Goal: Task Accomplishment & Management: Complete application form

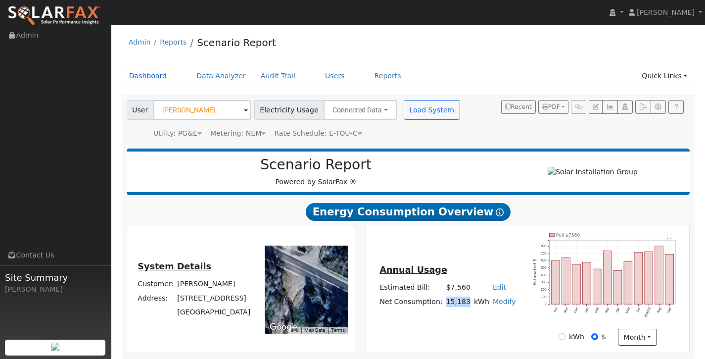
click at [151, 73] on link "Dashboard" at bounding box center [148, 76] width 53 height 18
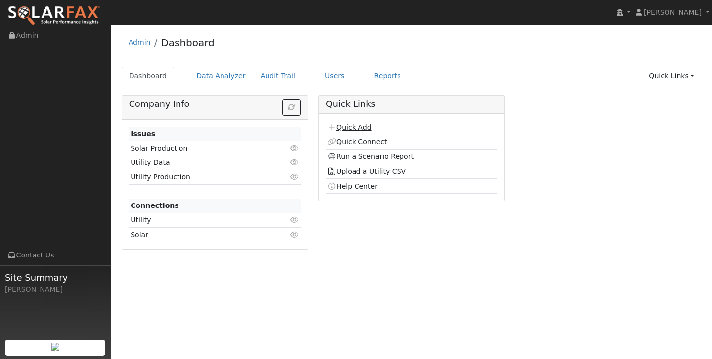
click at [357, 124] on link "Quick Add" at bounding box center [349, 127] width 44 height 8
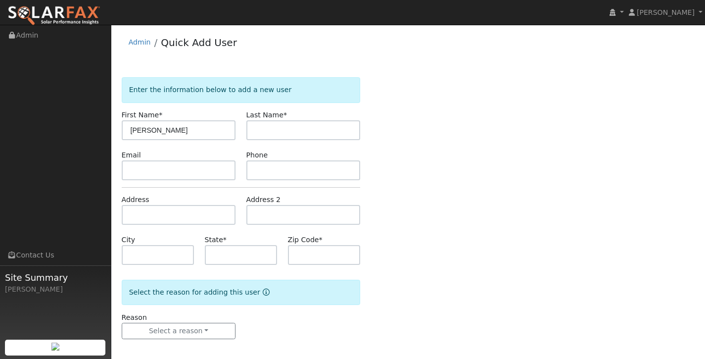
type input "Octavio"
click at [328, 128] on input "text" at bounding box center [303, 130] width 114 height 20
type input "Jimenez"
click at [203, 174] on input "text" at bounding box center [179, 170] width 114 height 20
click at [179, 216] on input "text" at bounding box center [179, 215] width 114 height 20
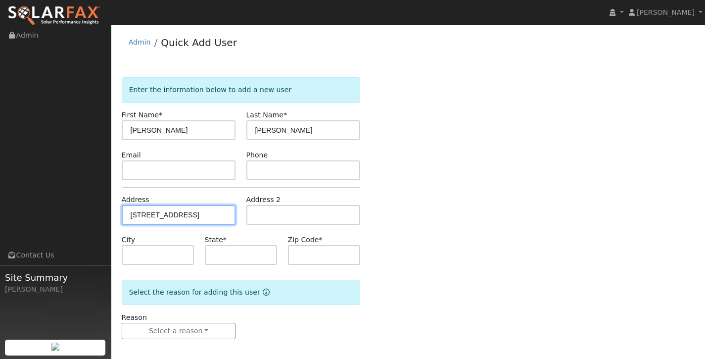
type input "[STREET_ADDRESS]"
type input "Sonora"
type input "CA"
type input "95370"
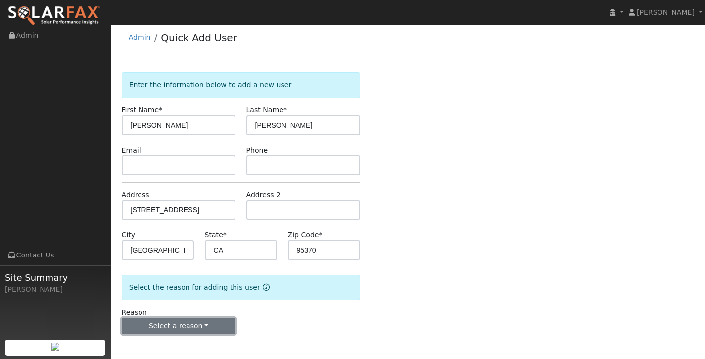
click at [202, 328] on button "Select a reason" at bounding box center [179, 326] width 114 height 17
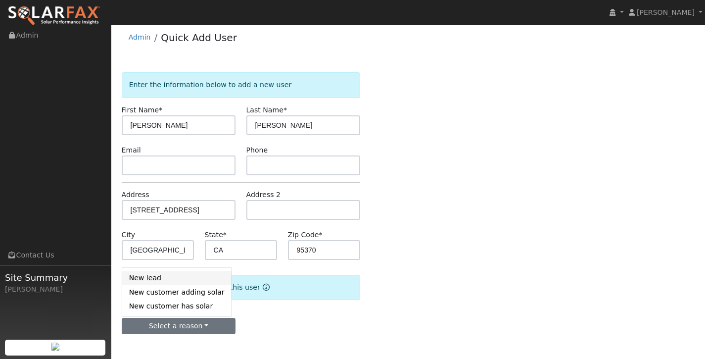
click at [211, 280] on link "New lead" at bounding box center [176, 278] width 109 height 14
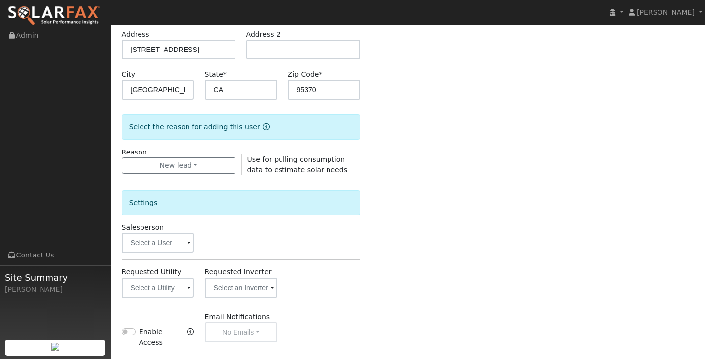
scroll to position [166, 0]
click at [165, 285] on input "text" at bounding box center [158, 286] width 73 height 20
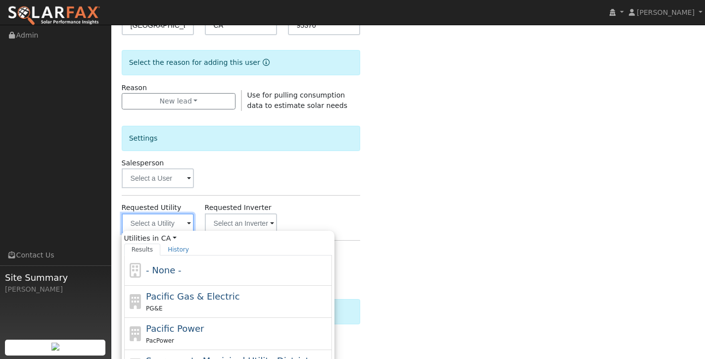
scroll to position [233, 0]
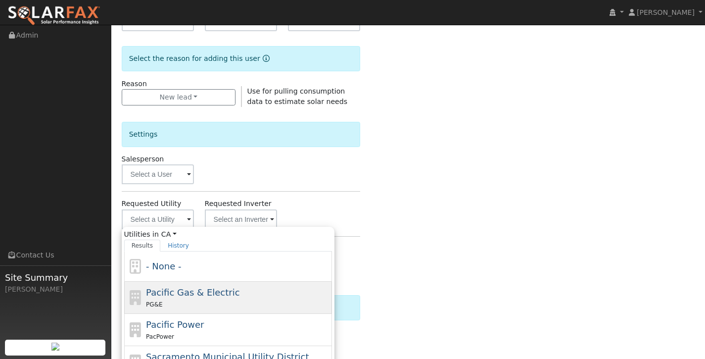
click at [210, 295] on span "Pacific Gas & Electric" at bounding box center [192, 292] width 93 height 10
type input "Pacific Gas & Electric"
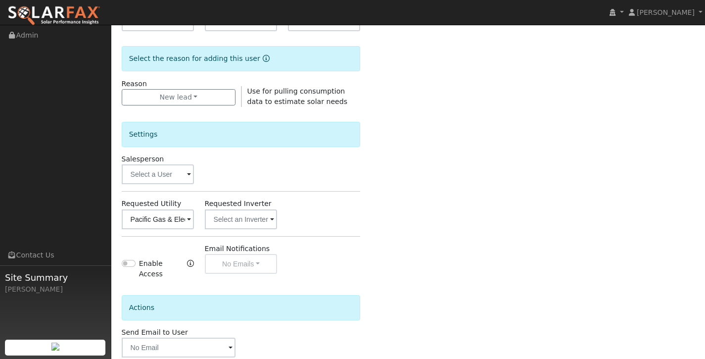
scroll to position [288, 0]
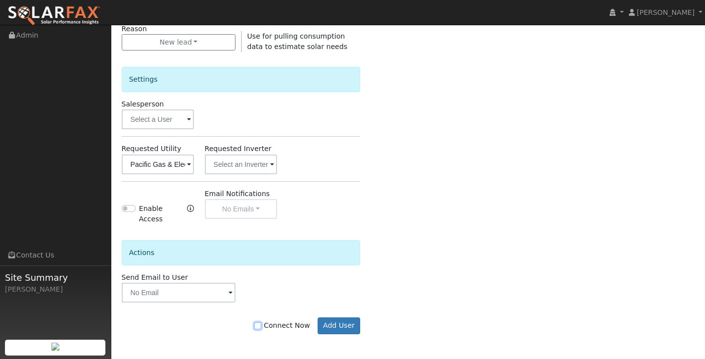
click at [261, 325] on input "Connect Now" at bounding box center [257, 325] width 7 height 7
checkbox input "true"
click at [330, 324] on button "Add User" at bounding box center [339, 325] width 43 height 17
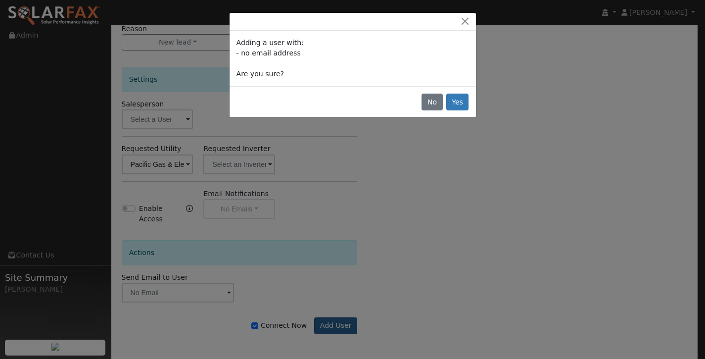
scroll to position [282, 0]
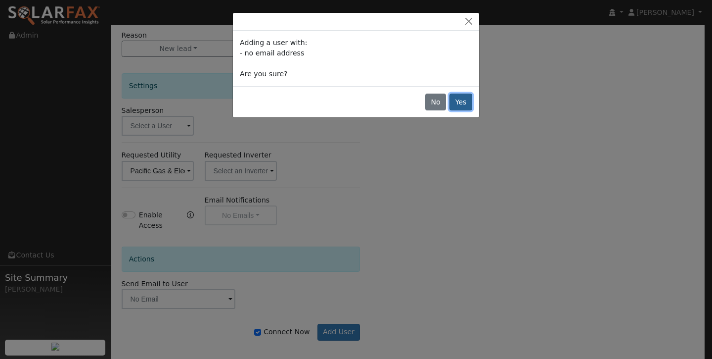
click at [463, 101] on button "Yes" at bounding box center [461, 101] width 23 height 17
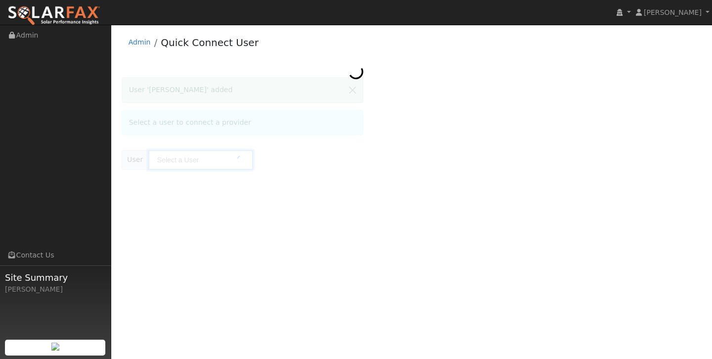
type input "Octavio Jimenez"
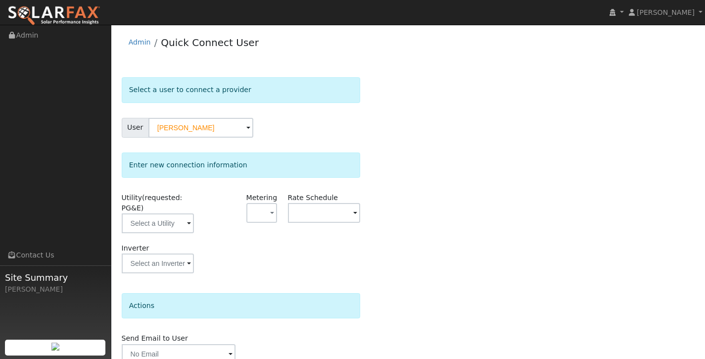
click at [160, 234] on div "Utility (requested: PG&E)" at bounding box center [157, 217] width 83 height 50
click at [170, 225] on input "text" at bounding box center [158, 223] width 73 height 20
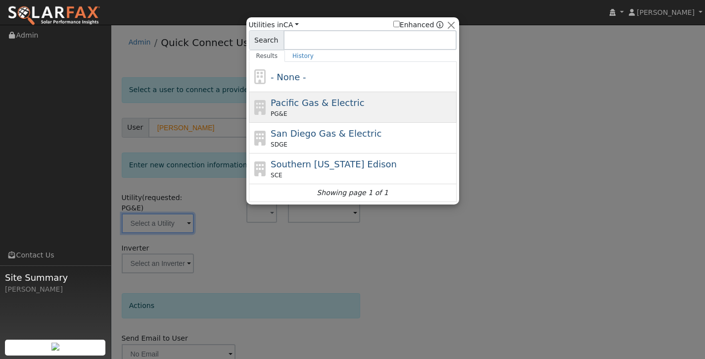
click at [320, 107] on span "Pacific Gas & Electric" at bounding box center [317, 102] width 93 height 10
type input "PG&E"
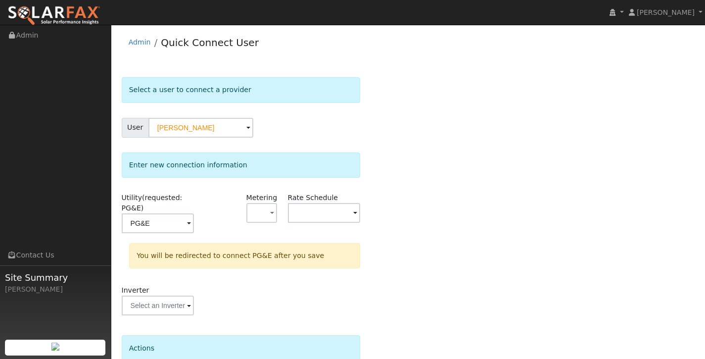
scroll to position [88, 0]
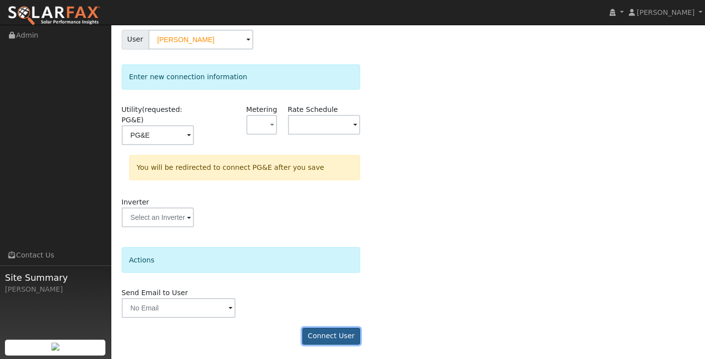
click at [318, 339] on button "Connect User" at bounding box center [331, 335] width 58 height 17
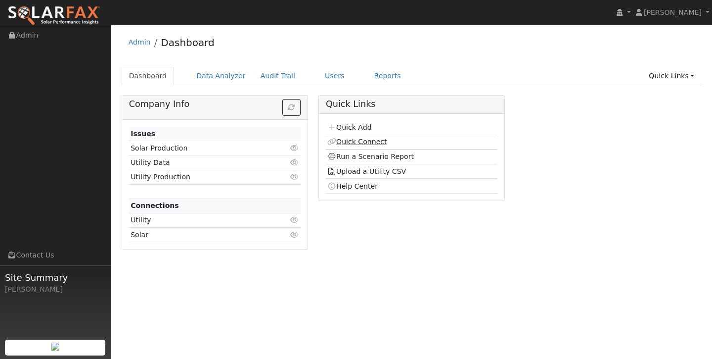
click at [366, 142] on link "Quick Connect" at bounding box center [356, 141] width 59 height 8
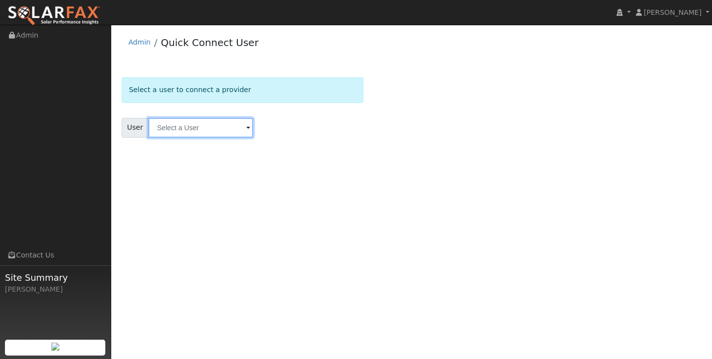
click at [171, 134] on input "text" at bounding box center [200, 128] width 105 height 20
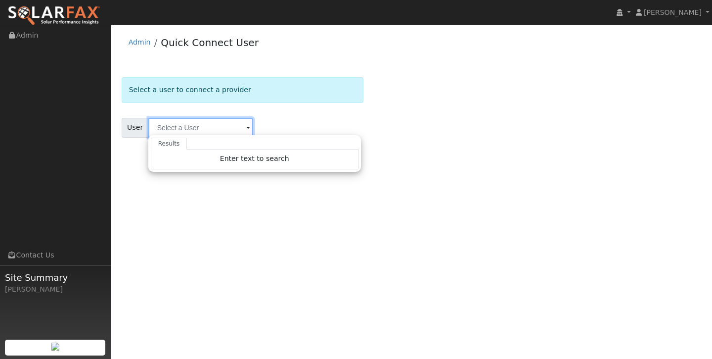
click at [205, 126] on input "text" at bounding box center [200, 128] width 105 height 20
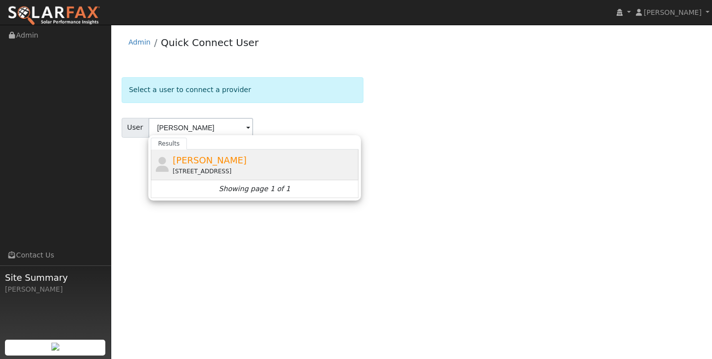
click at [199, 163] on span "Octavio Jimenez" at bounding box center [210, 160] width 74 height 10
type input "Octavio Jimenez"
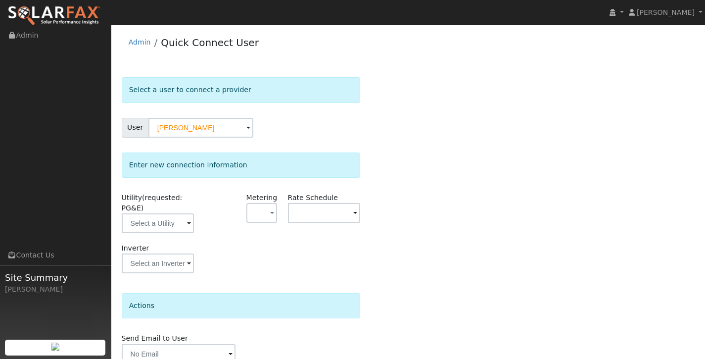
click at [156, 234] on div "Utility (requested: PG&E)" at bounding box center [157, 217] width 83 height 50
click at [171, 226] on input "text" at bounding box center [158, 223] width 73 height 20
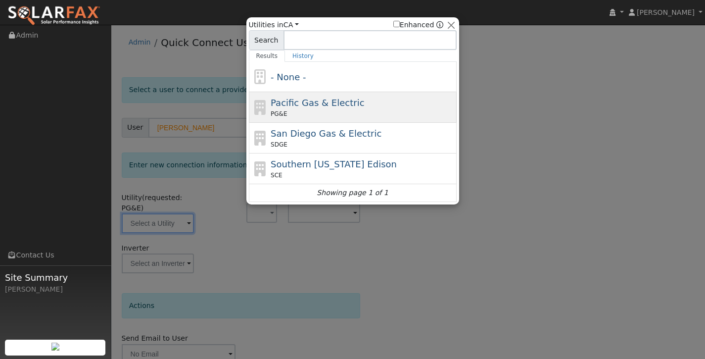
click at [297, 108] on div "Pacific Gas & Electric PG&E" at bounding box center [362, 107] width 183 height 22
type input "PG&E"
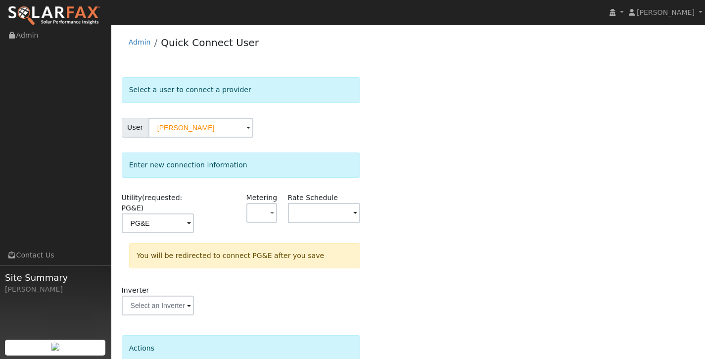
scroll to position [88, 0]
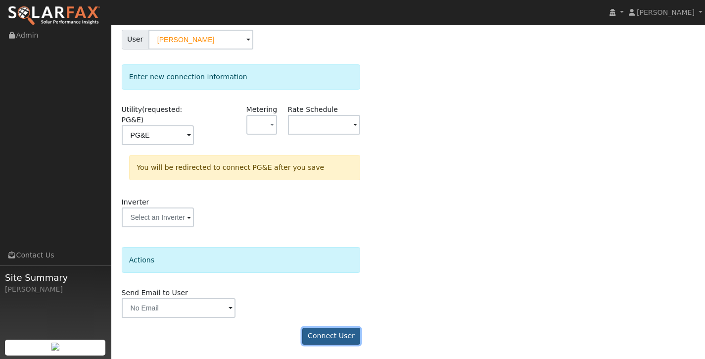
click at [327, 329] on button "Connect User" at bounding box center [331, 335] width 58 height 17
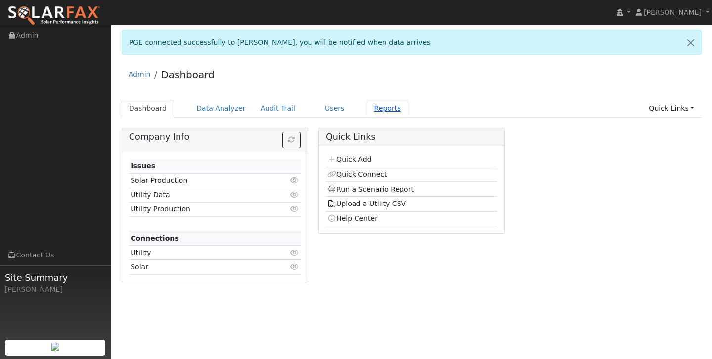
click at [378, 105] on link "Reports" at bounding box center [388, 108] width 42 height 18
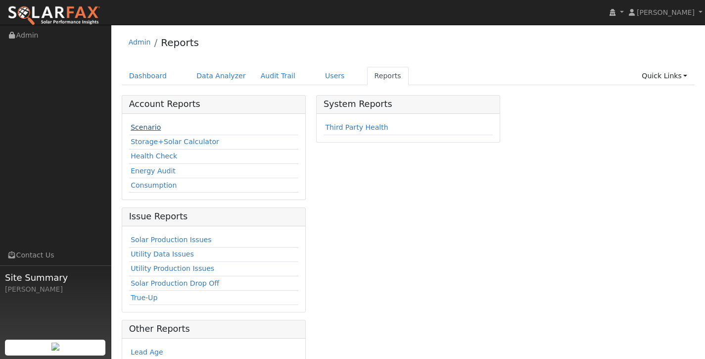
click at [154, 125] on link "Scenario" at bounding box center [146, 127] width 30 height 8
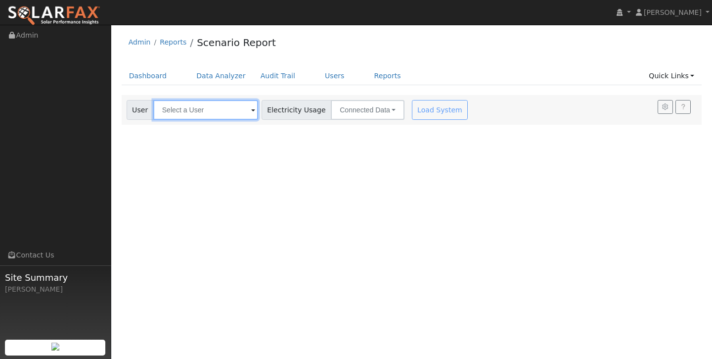
click at [199, 117] on input "text" at bounding box center [205, 110] width 105 height 20
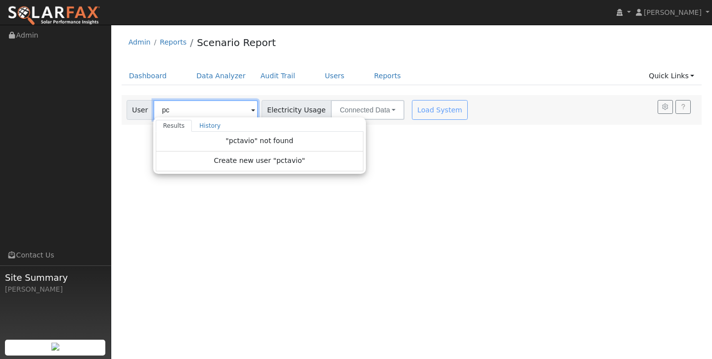
type input "p"
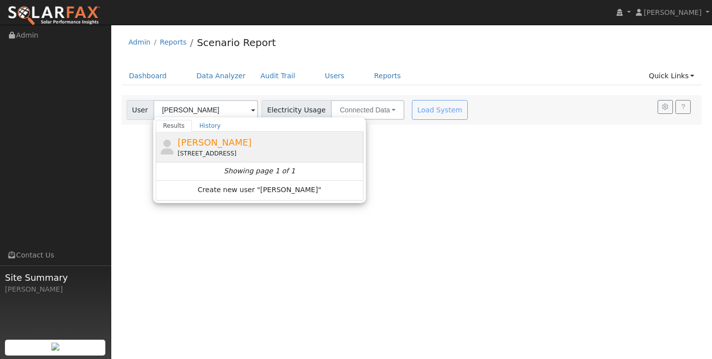
click at [244, 136] on div "[PERSON_NAME] [STREET_ADDRESS]" at bounding box center [269, 147] width 183 height 22
type input "[PERSON_NAME]"
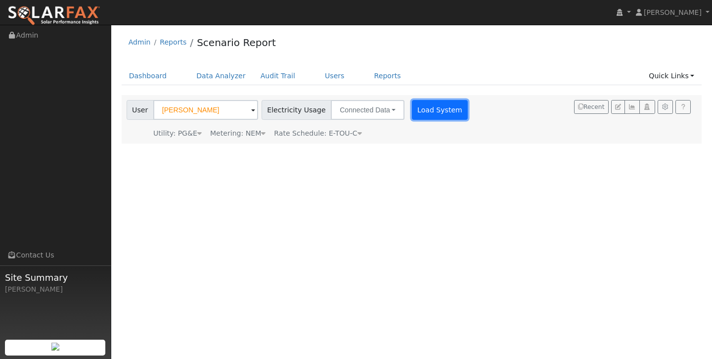
click at [426, 105] on button "Load System" at bounding box center [440, 110] width 56 height 20
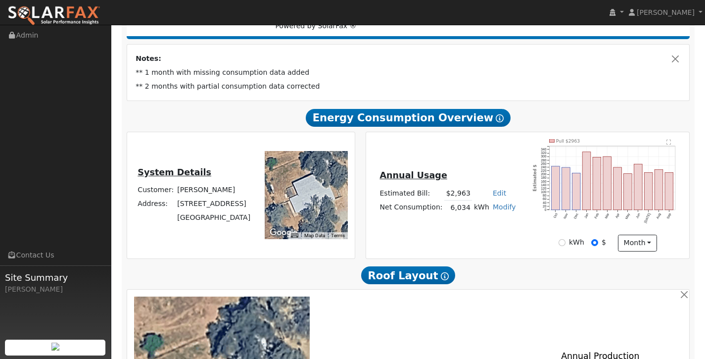
scroll to position [157, 0]
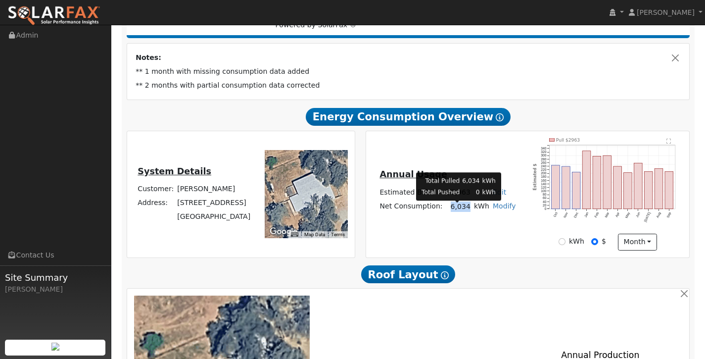
drag, startPoint x: 449, startPoint y: 210, endPoint x: 468, endPoint y: 209, distance: 19.8
click at [469, 209] on td "6,034" at bounding box center [458, 206] width 28 height 14
copy td "6,034"
